Goal: Information Seeking & Learning: Learn about a topic

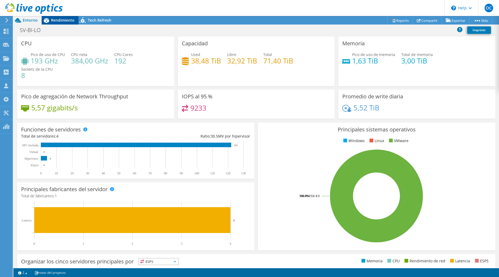
click at [56, 21] on span "Rendimiento" at bounding box center [62, 20] width 23 height 5
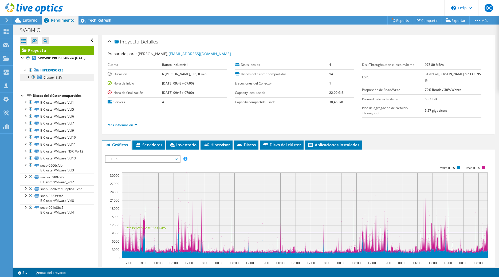
click at [27, 81] on link "Cluster_BISV" at bounding box center [57, 77] width 74 height 7
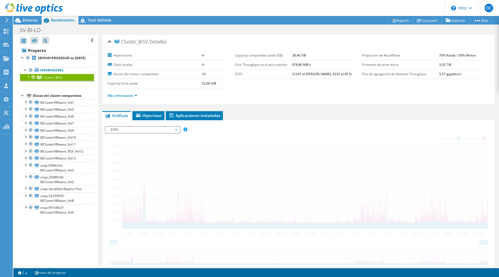
click at [27, 79] on div at bounding box center [27, 76] width 5 height 5
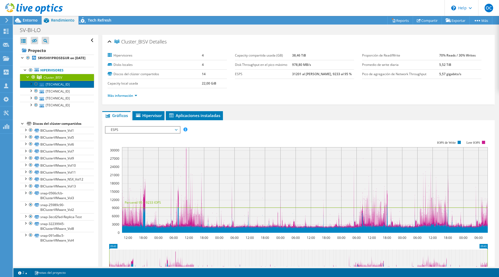
click at [49, 88] on link "[TECHNICAL_ID]" at bounding box center [57, 84] width 74 height 7
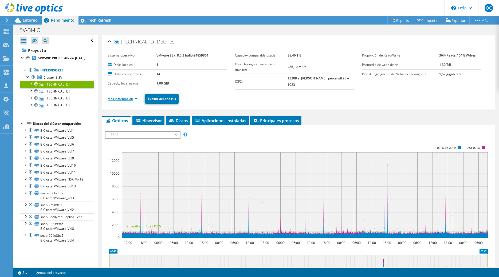
click at [129, 100] on link "Más información" at bounding box center [123, 99] width 30 height 5
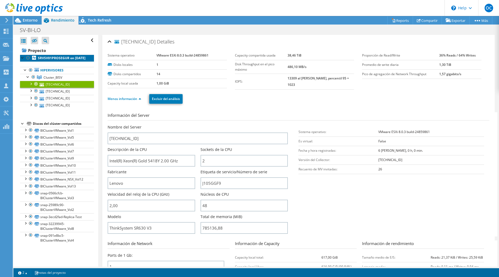
click at [56, 57] on b "SRVSV01PROSEGUR on [DATE]" at bounding box center [62, 58] width 48 height 5
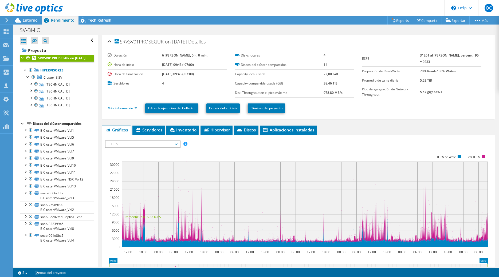
click at [177, 148] on div "ESPS ESPS Disk Throughput Tamaño de E/S Latencia Profundidad de la cola Porcent…" at bounding box center [142, 144] width 75 height 7
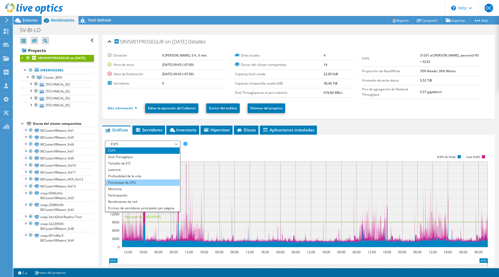
click at [137, 184] on li "Porcentaje de CPU" at bounding box center [142, 183] width 74 height 6
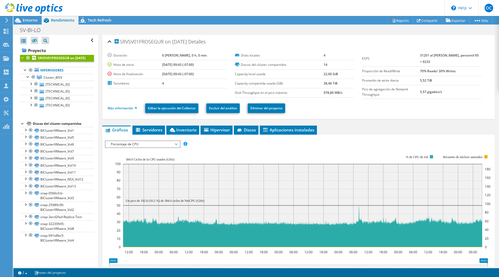
click at [26, 25] on div "SV-BI-LO Imprimir" at bounding box center [255, 30] width 485 height 10
click at [125, 107] on link "Más información" at bounding box center [123, 108] width 30 height 5
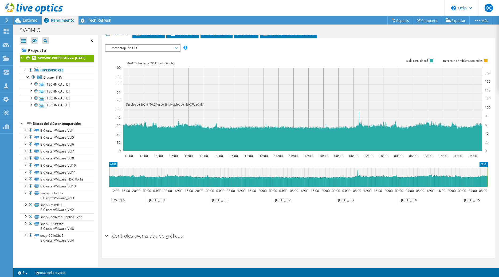
scroll to position [143, 0]
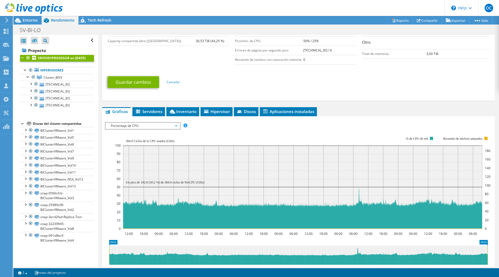
click at [164, 127] on span "Porcentaje de CPU" at bounding box center [142, 126] width 69 height 6
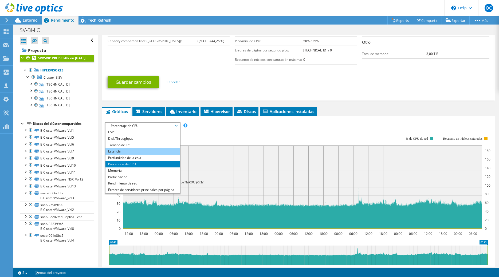
click at [124, 153] on li "Latencia" at bounding box center [142, 151] width 74 height 6
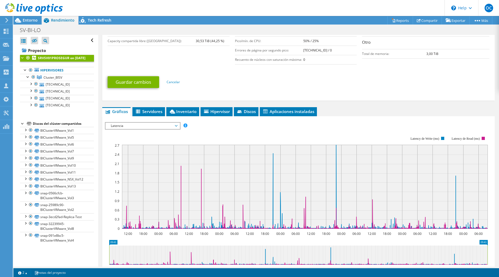
click at [176, 126] on span "Latencia" at bounding box center [142, 126] width 69 height 6
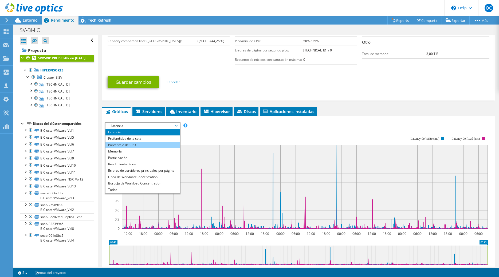
scroll to position [0, 0]
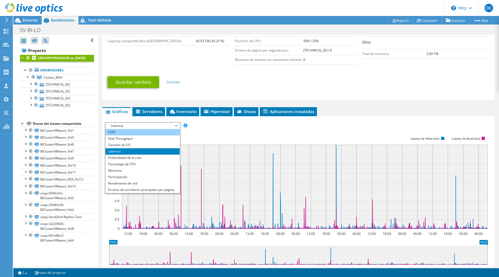
click at [120, 133] on li "ESPS" at bounding box center [142, 132] width 74 height 6
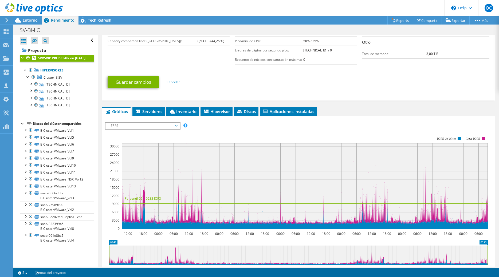
click at [175, 125] on span "ESPS" at bounding box center [142, 126] width 69 height 6
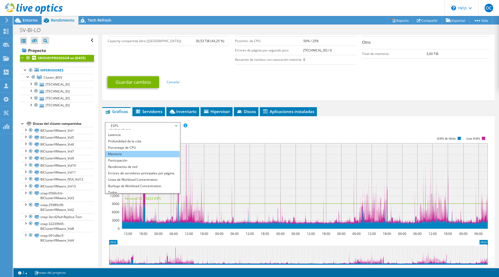
scroll to position [19, 0]
click at [156, 152] on li "Memoria" at bounding box center [142, 151] width 74 height 6
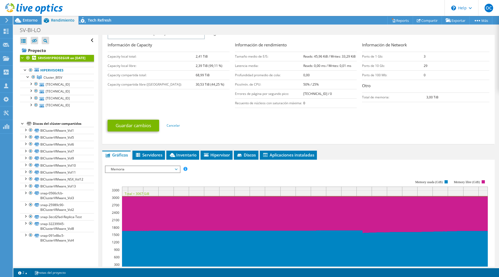
scroll to position [99, 0]
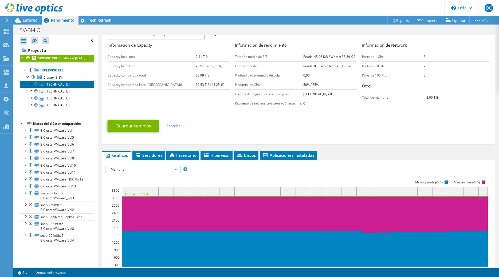
click at [60, 88] on link "[TECHNICAL_ID]" at bounding box center [57, 84] width 74 height 7
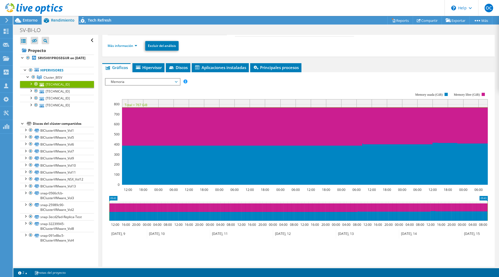
scroll to position [0, 0]
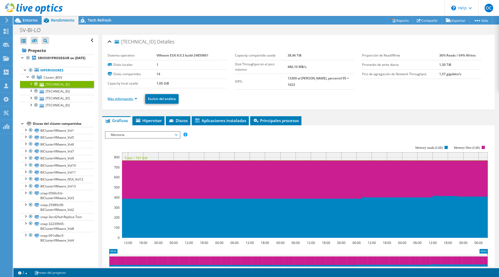
click at [117, 100] on link "Más información" at bounding box center [123, 99] width 30 height 5
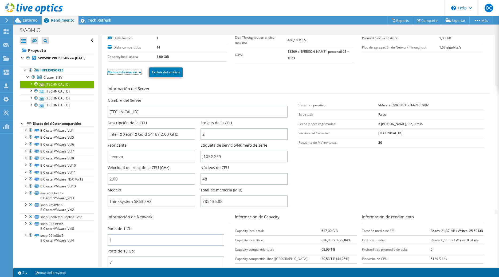
scroll to position [25, 0]
click at [31, 20] on span "Entorno" at bounding box center [30, 20] width 15 height 5
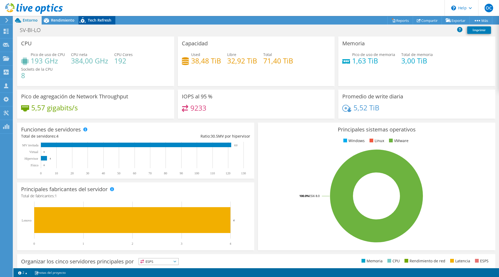
click at [86, 21] on icon at bounding box center [82, 21] width 9 height 11
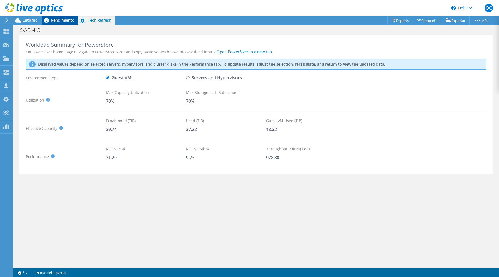
click at [68, 20] on span "Rendimiento" at bounding box center [62, 20] width 23 height 5
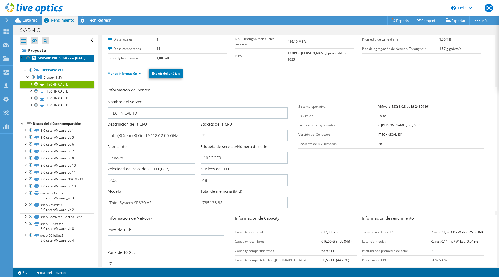
click at [49, 58] on b "SRVSV01PROSEGUR on [DATE]" at bounding box center [62, 58] width 48 height 5
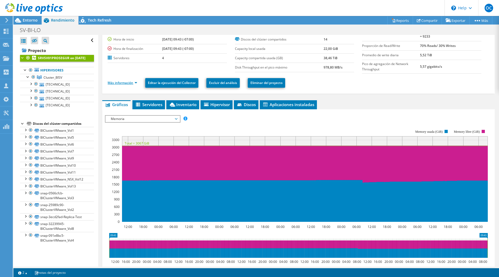
click at [130, 83] on link "Más información" at bounding box center [123, 83] width 30 height 5
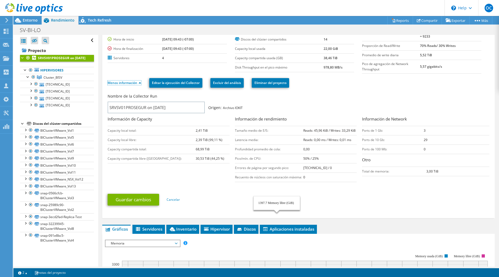
scroll to position [0, 0]
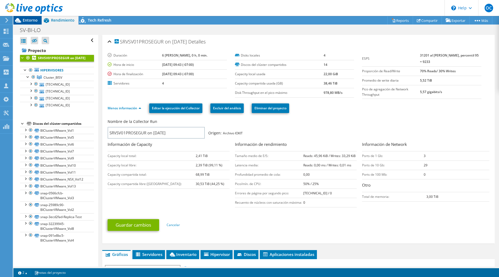
click at [33, 18] on span "Entorno" at bounding box center [30, 20] width 15 height 5
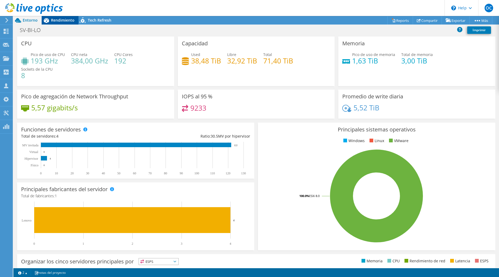
click at [67, 18] on span "Rendimiento" at bounding box center [62, 20] width 23 height 5
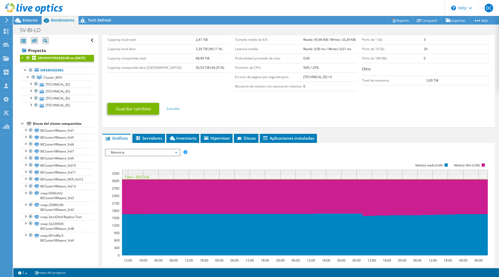
scroll to position [117, 0]
click at [148, 146] on div "ESPS Disk Throughput Tamaño de E/S Latencia Profundidad de la cola Porcentaje d…" at bounding box center [298, 240] width 387 height 189
click at [140, 153] on span "Memoria" at bounding box center [142, 152] width 69 height 6
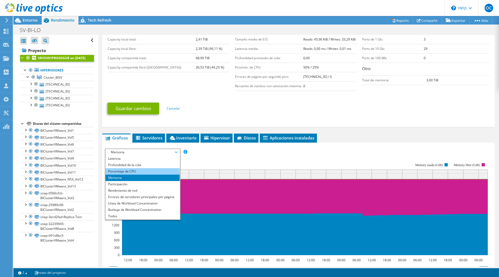
click at [131, 172] on li "Porcentaje de CPU" at bounding box center [142, 171] width 74 height 6
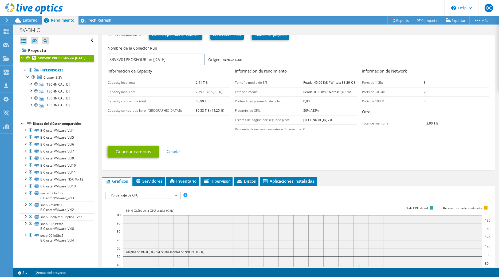
scroll to position [0, 0]
